Goal: Task Accomplishment & Management: Use online tool/utility

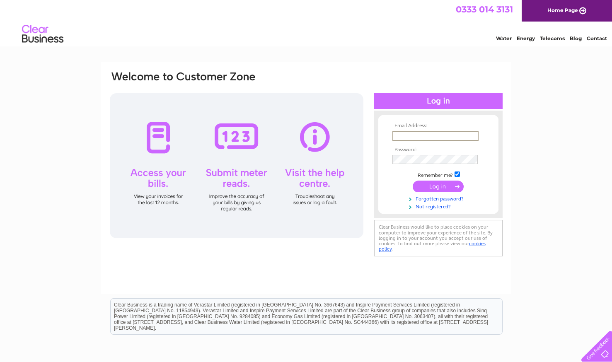
type input "[EMAIL_ADDRESS][DOMAIN_NAME]"
click at [413, 181] on input "submit" at bounding box center [438, 187] width 51 height 12
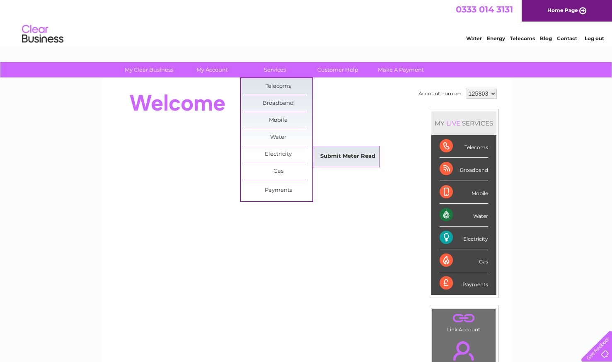
click at [340, 152] on link "Submit Meter Read" at bounding box center [348, 156] width 68 height 17
